Goal: Go to known website: Access a specific website the user already knows

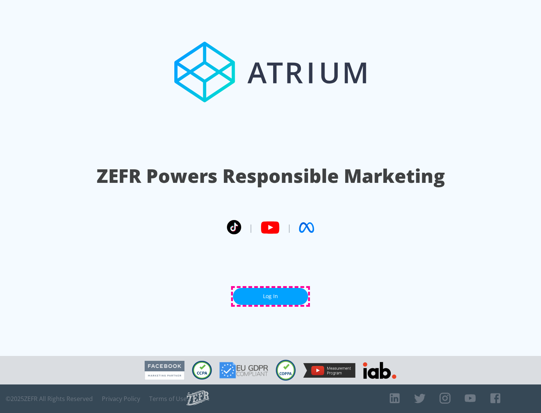
click at [270, 296] on link "Log In" at bounding box center [270, 296] width 75 height 17
